Goal: Task Accomplishment & Management: Use online tool/utility

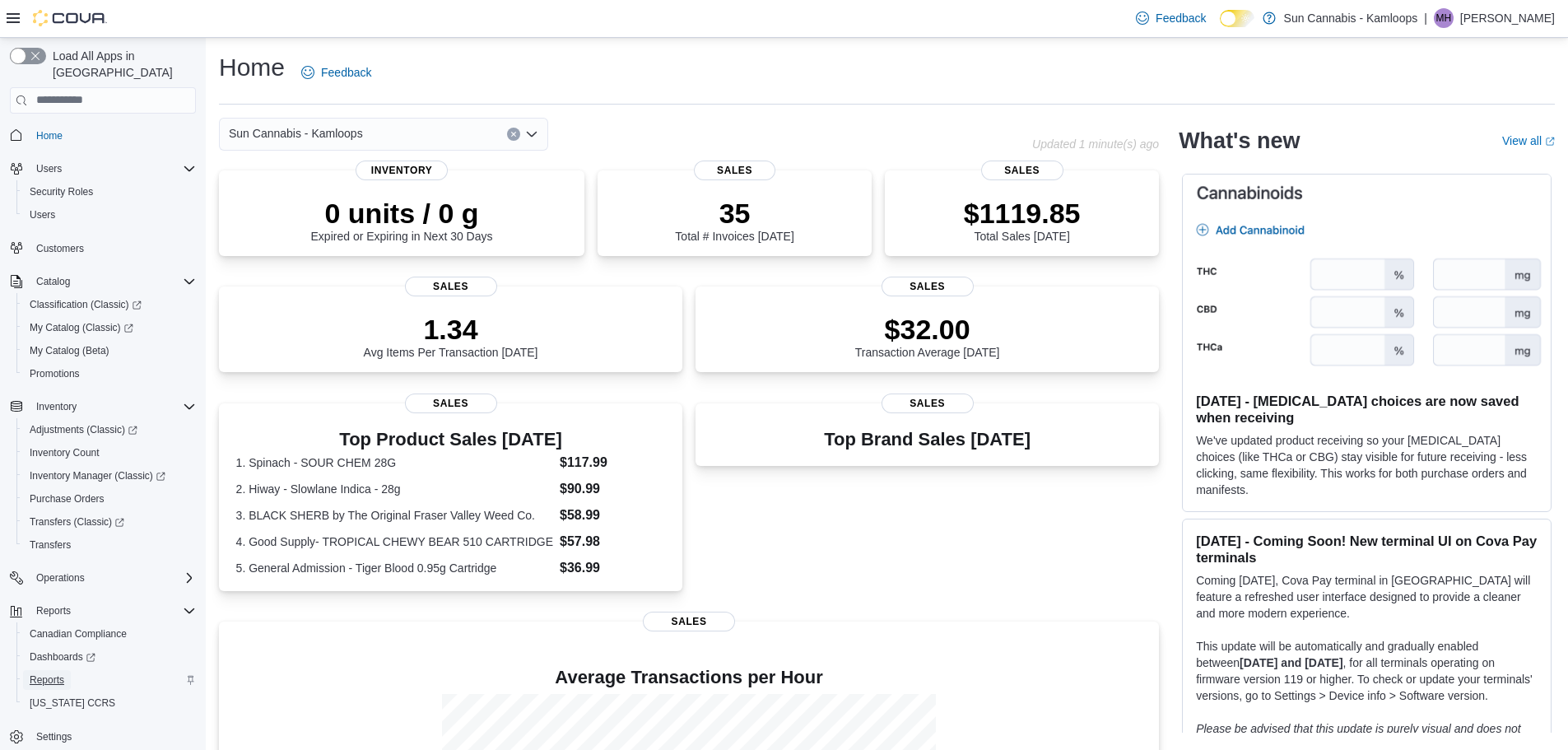
click at [41, 673] on span "Reports" at bounding box center [46, 680] width 34 height 13
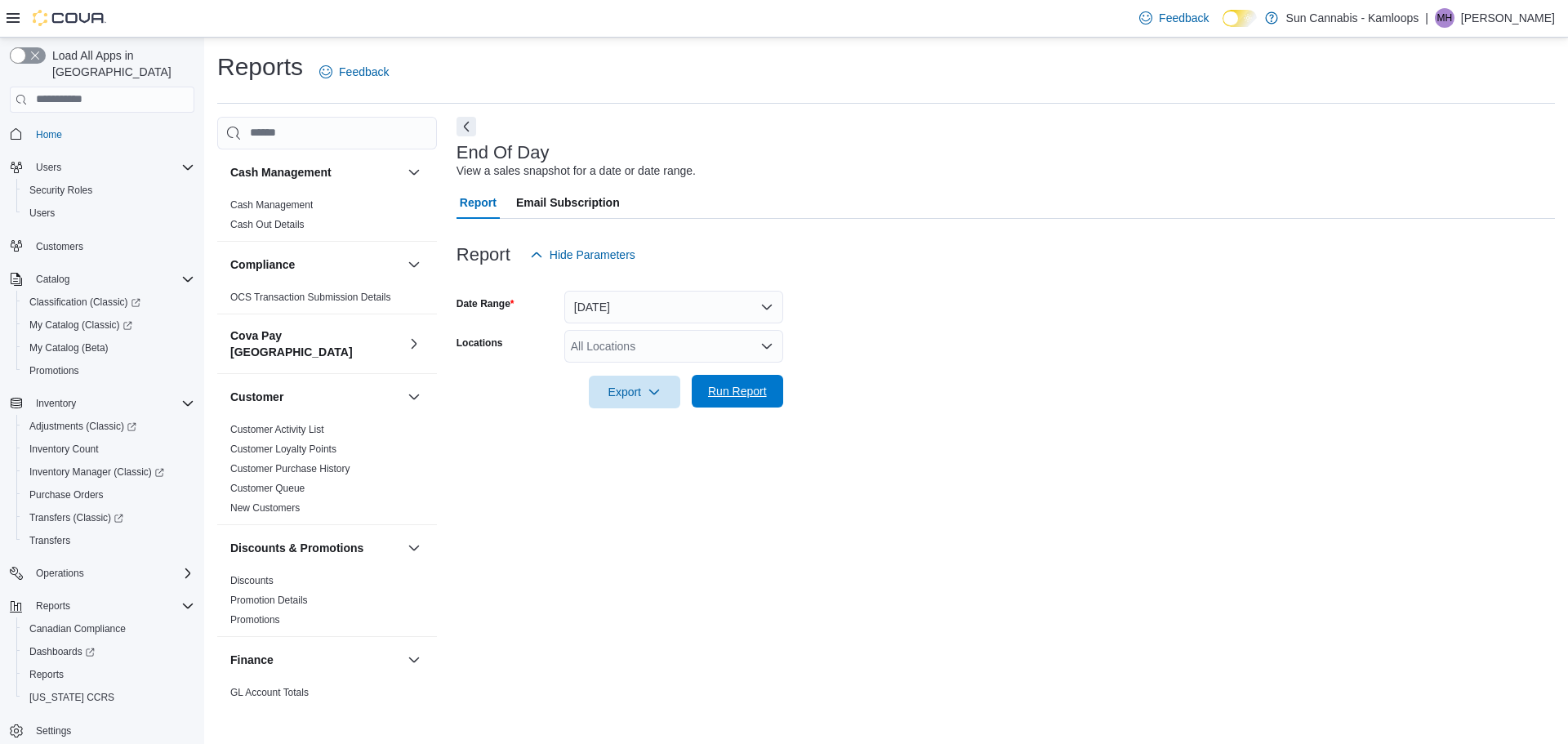
click at [741, 399] on span "Run Report" at bounding box center [737, 392] width 72 height 33
